Goal: Information Seeking & Learning: Learn about a topic

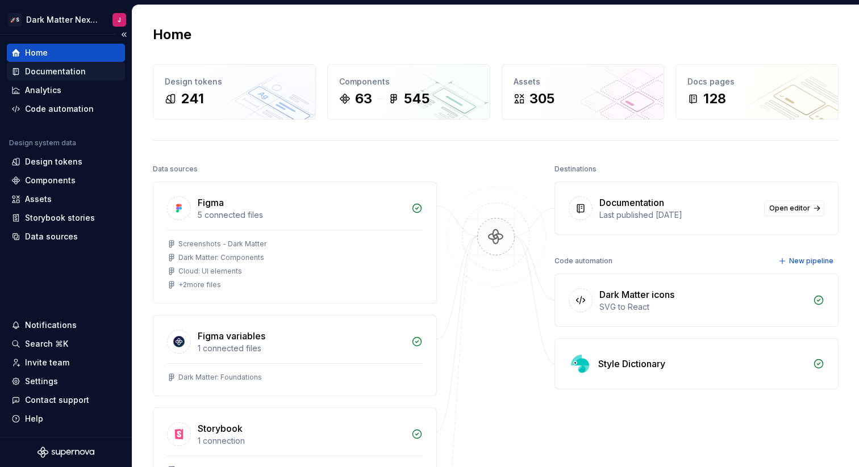
click at [87, 74] on div "Documentation" at bounding box center [65, 71] width 109 height 11
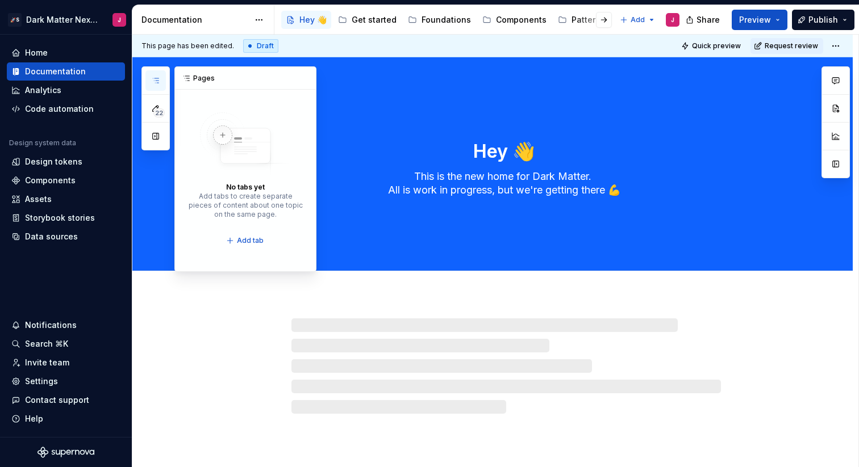
click at [166, 83] on div "22" at bounding box center [155, 108] width 28 height 84
click at [161, 83] on button "button" at bounding box center [155, 80] width 20 height 20
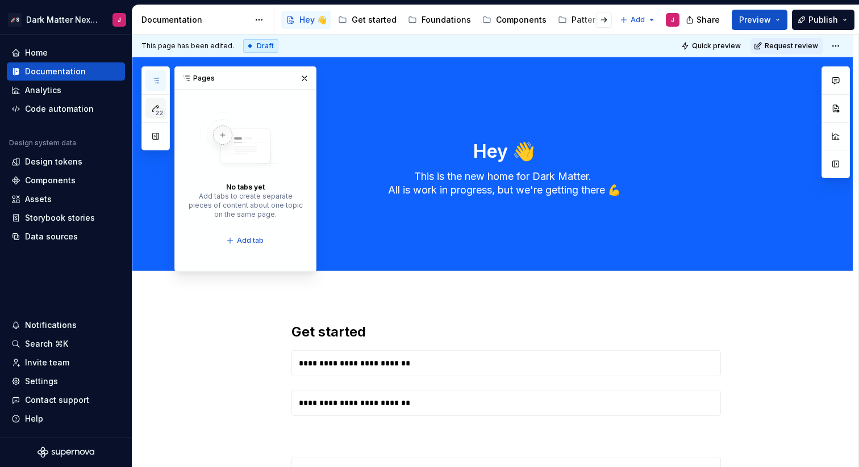
click at [158, 111] on span "22" at bounding box center [158, 112] width 11 height 9
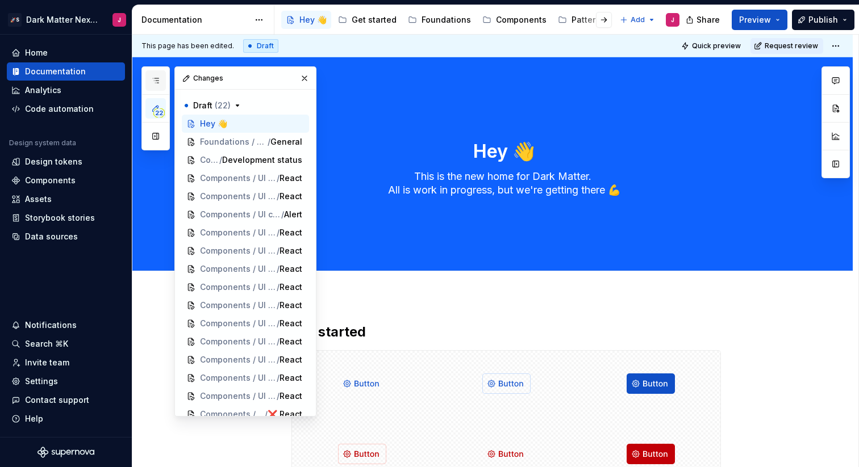
click at [161, 83] on button "button" at bounding box center [155, 80] width 20 height 20
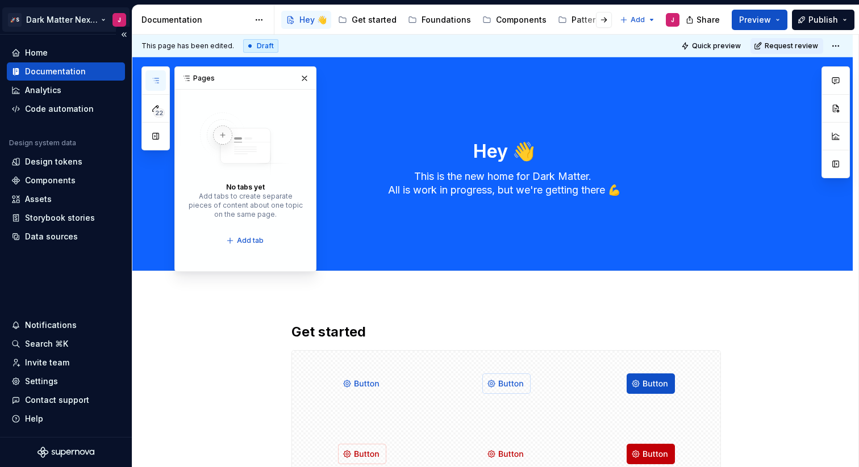
click at [67, 23] on html "🚀S Dark Matter Next Gen J Home Documentation Analytics Code automation Design s…" at bounding box center [429, 233] width 859 height 467
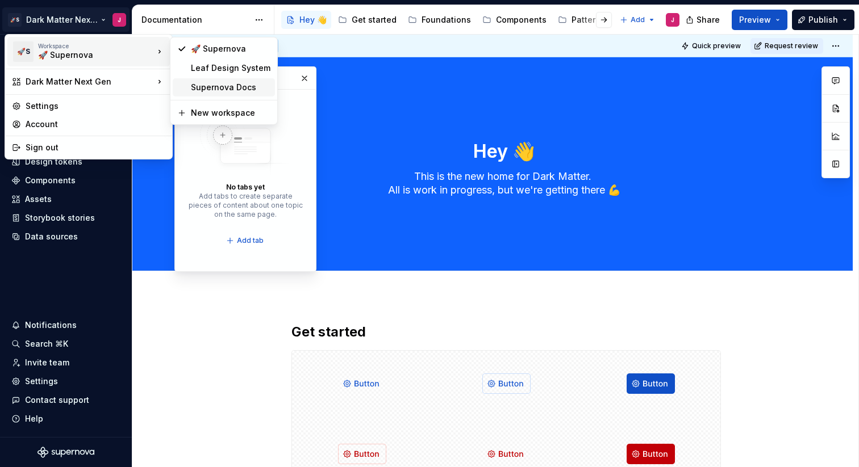
click at [216, 86] on div "Supernova Docs" at bounding box center [231, 87] width 80 height 11
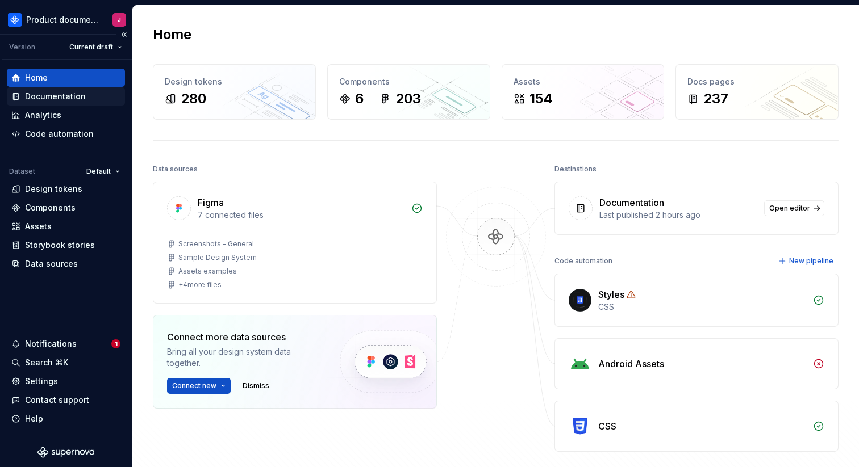
click at [90, 101] on div "Documentation" at bounding box center [65, 96] width 109 height 11
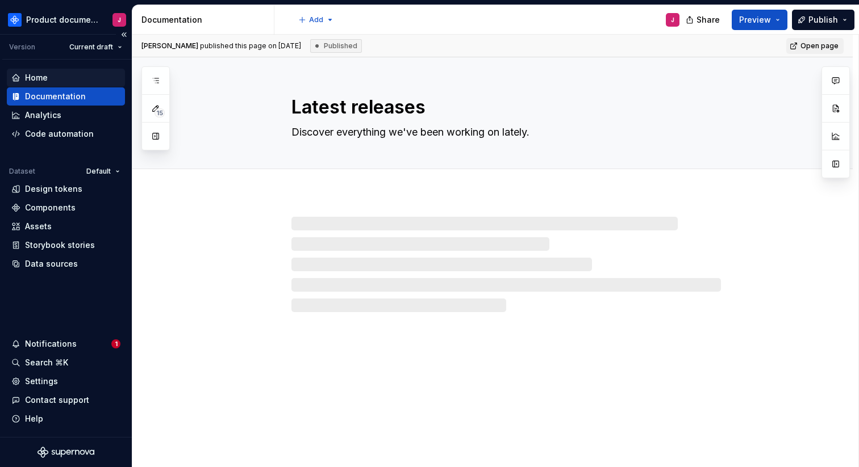
click at [49, 76] on div "Home" at bounding box center [65, 77] width 109 height 11
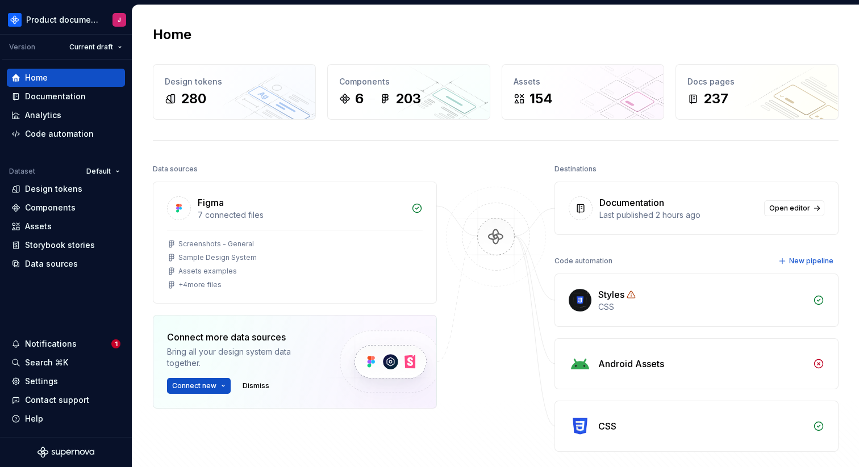
click at [729, 204] on div "Documentation" at bounding box center [678, 203] width 158 height 14
click at [645, 207] on div "Documentation" at bounding box center [631, 203] width 65 height 14
click at [85, 94] on div "Documentation" at bounding box center [65, 96] width 109 height 11
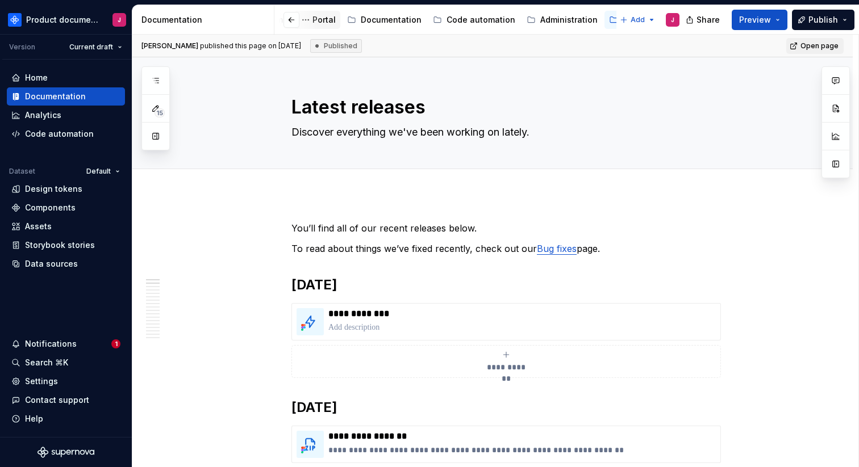
scroll to position [0, 189]
click at [603, 23] on div "Releases" at bounding box center [612, 19] width 37 height 11
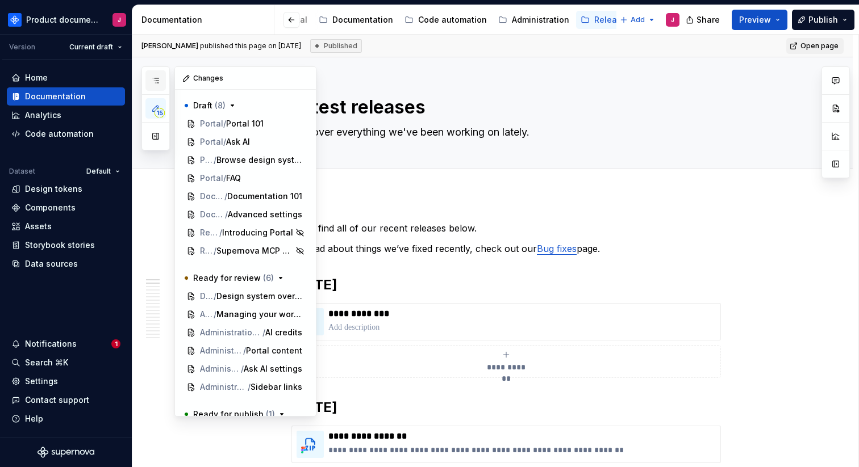
click at [159, 80] on icon "button" at bounding box center [155, 80] width 9 height 9
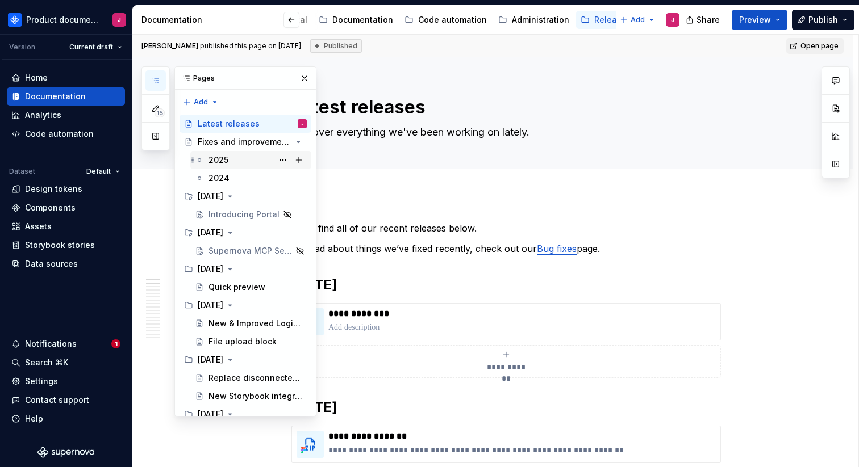
click at [234, 155] on div "2025" at bounding box center [257, 160] width 98 height 16
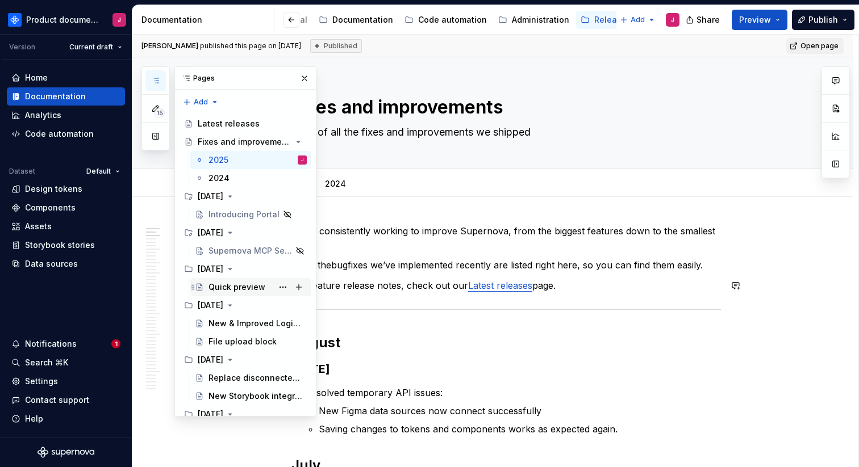
click at [218, 286] on div "Quick preview" at bounding box center [236, 287] width 57 height 11
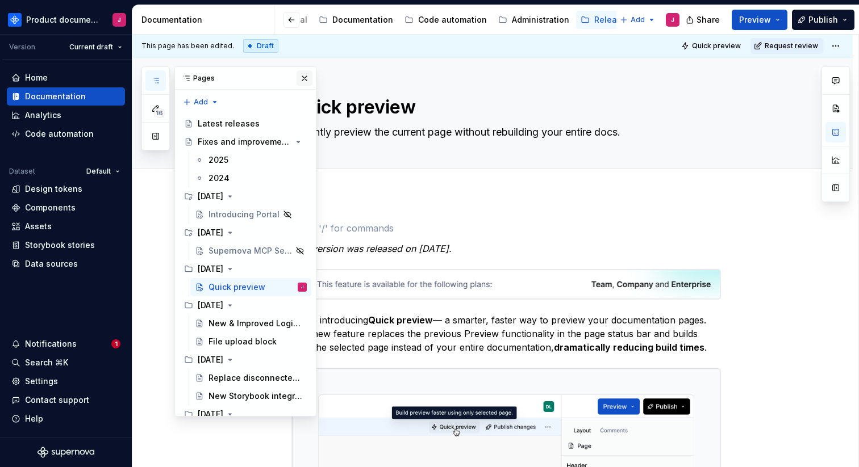
click at [304, 83] on button "button" at bounding box center [304, 78] width 16 height 16
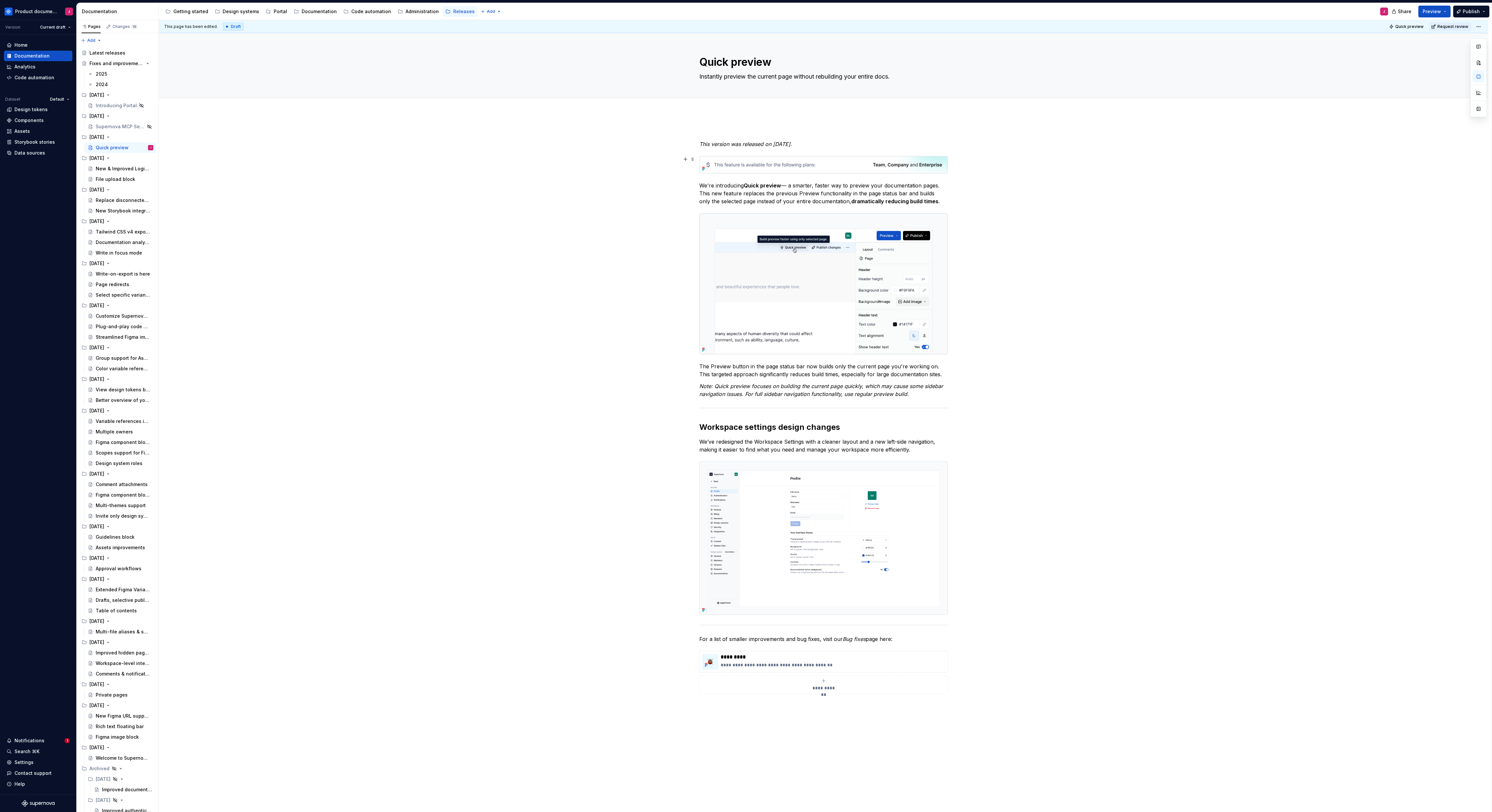
click at [497, 270] on div "This version was released on [DATE]. We're introducing Quick preview — a smarte…" at bounding box center [823, 529] width 1329 height 833
click at [497, 157] on div "This version was released on [DATE]. We're introducing Quick preview — a smarte…" at bounding box center [823, 529] width 1329 height 833
click at [497, 95] on div "Quick preview Instantly preview the current page without rebuilding your entire…" at bounding box center [824, 65] width 1277 height 64
type textarea "*"
